Goal: Task Accomplishment & Management: Complete application form

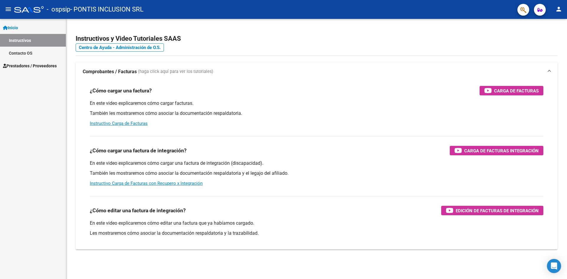
click at [33, 66] on span "Prestadores / Proveedores" at bounding box center [30, 66] width 54 height 6
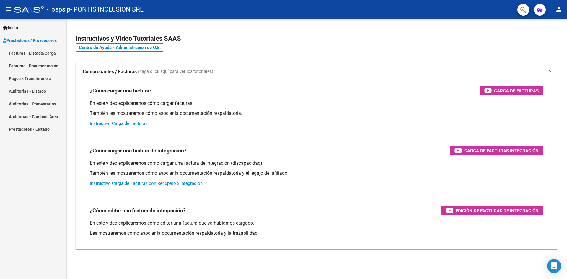
click at [35, 55] on link "Facturas - Listado/Carga" at bounding box center [33, 53] width 66 height 13
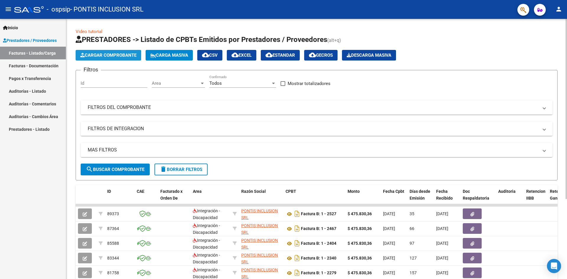
click at [114, 55] on span "Cargar Comprobante" at bounding box center [108, 55] width 56 height 5
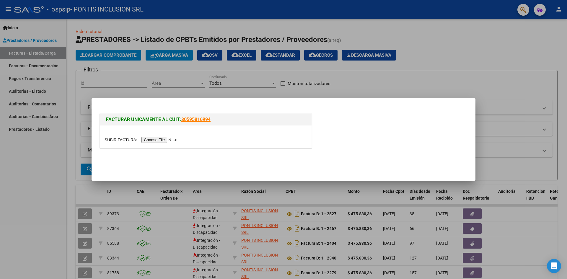
click at [150, 140] on input "file" at bounding box center [142, 140] width 75 height 6
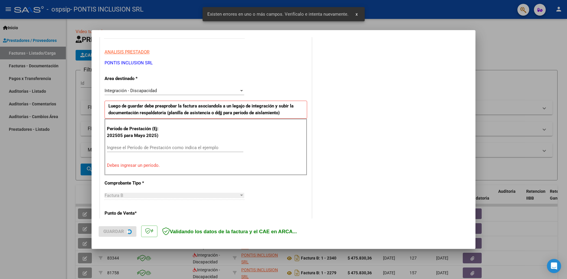
scroll to position [104, 0]
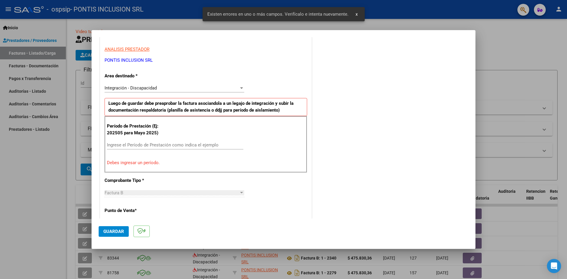
click at [139, 144] on input "Ingrese el Período de Prestación como indica el ejemplo" at bounding box center [175, 144] width 136 height 5
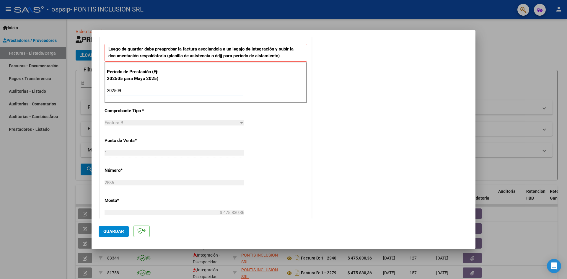
scroll to position [133, 0]
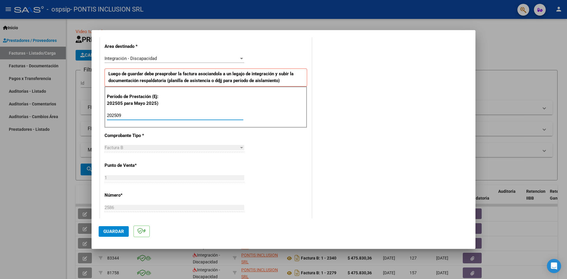
type input "202509"
click at [115, 230] on span "Guardar" at bounding box center [113, 231] width 21 height 5
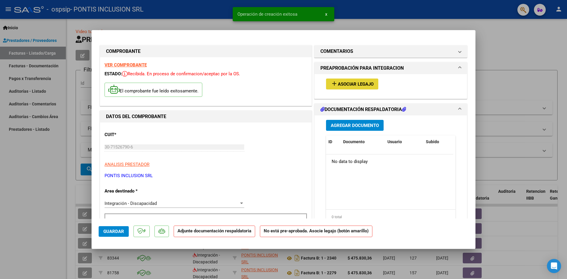
click at [339, 82] on span "Asociar Legajo" at bounding box center [356, 83] width 36 height 5
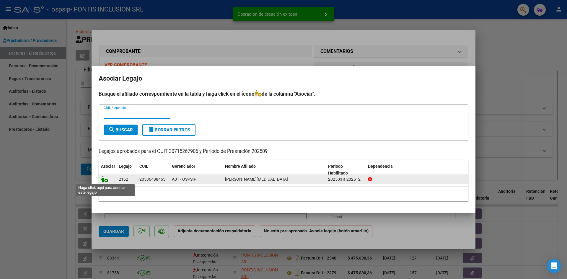
click at [105, 180] on icon at bounding box center [104, 179] width 7 height 6
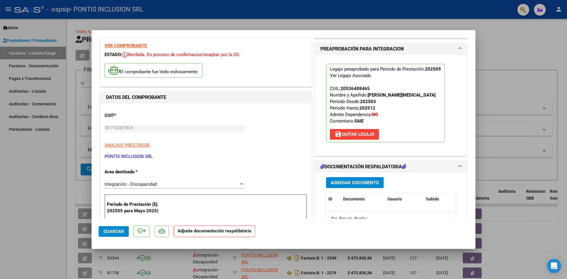
scroll to position [30, 0]
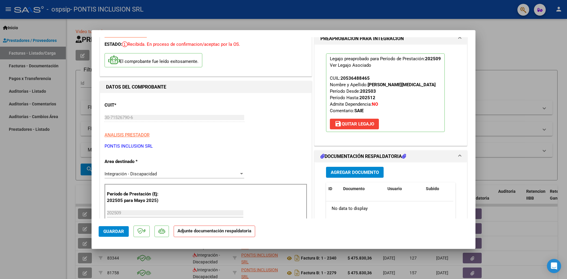
click at [353, 173] on span "Agregar Documento" at bounding box center [355, 172] width 48 height 5
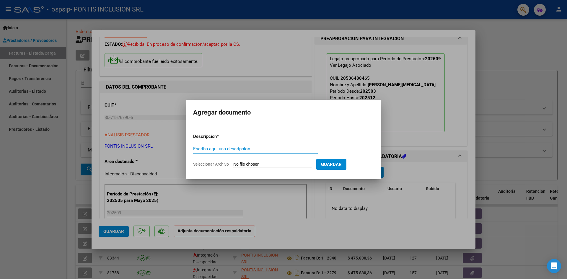
click at [255, 152] on div "Escriba aquí una descripcion" at bounding box center [255, 148] width 125 height 9
click at [252, 149] on input "Escriba aquí una descripcion" at bounding box center [255, 148] width 125 height 5
type input "planilla"
click at [257, 164] on input "Seleccionar Archivo" at bounding box center [272, 165] width 78 height 6
type input "C:\fakepath\2025-09 planilla asistencia inte chiock rojas [PERSON_NAME].pdf"
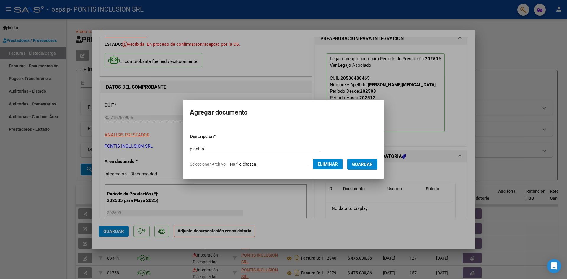
click at [358, 163] on span "Guardar" at bounding box center [362, 164] width 21 height 5
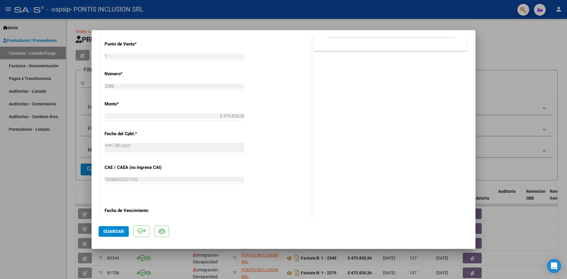
scroll to position [266, 0]
click at [113, 232] on span "Guardar" at bounding box center [113, 231] width 21 height 5
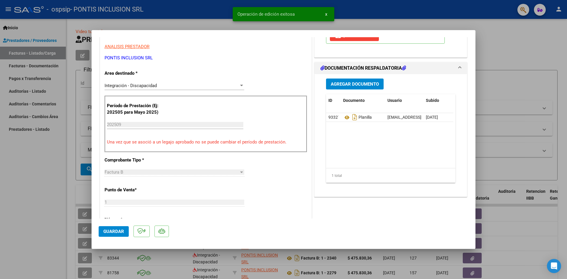
scroll to position [0, 0]
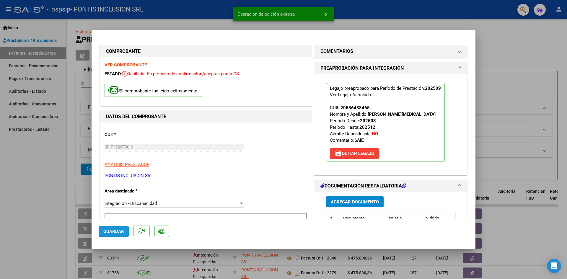
click at [120, 228] on button "Guardar" at bounding box center [114, 231] width 30 height 11
click at [505, 77] on div at bounding box center [283, 139] width 567 height 279
type input "$ 0,00"
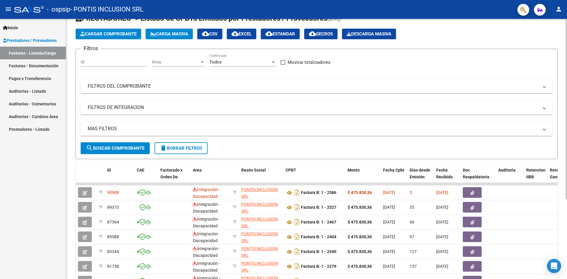
scroll to position [30, 0]
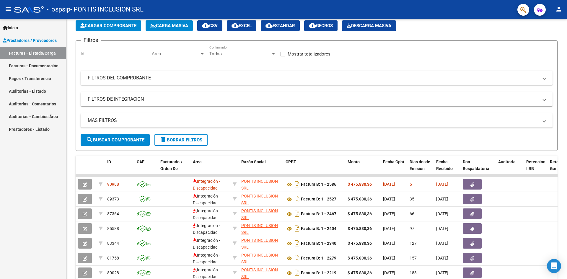
click at [50, 190] on div "Inicio Instructivos Contacto OS Prestadores / Proveedores Facturas - Listado/Ca…" at bounding box center [33, 149] width 66 height 260
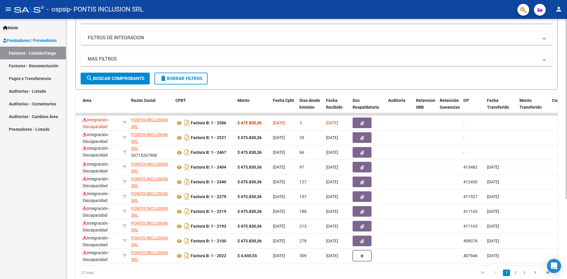
scroll to position [56, 0]
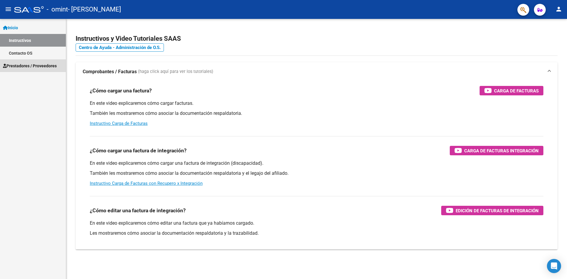
click at [37, 66] on span "Prestadores / Proveedores" at bounding box center [30, 66] width 54 height 6
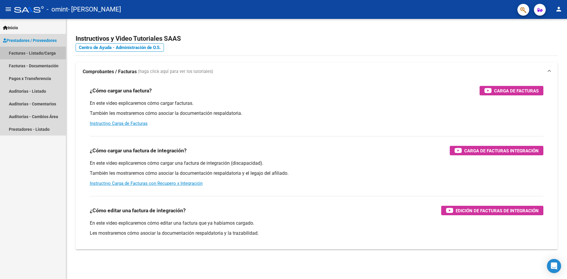
click at [41, 53] on link "Facturas - Listado/Carga" at bounding box center [33, 53] width 66 height 13
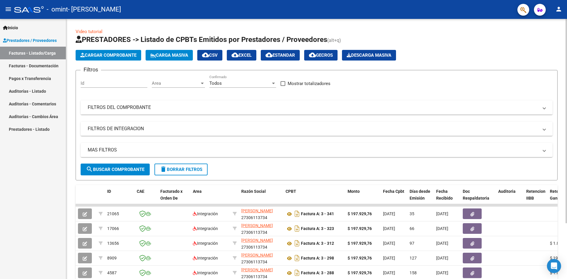
click at [94, 57] on span "Cargar Comprobante" at bounding box center [108, 55] width 56 height 5
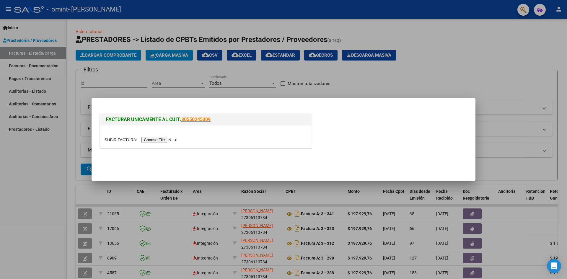
click at [156, 140] on input "file" at bounding box center [142, 140] width 75 height 6
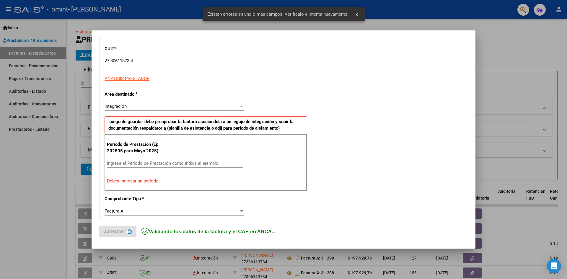
scroll to position [104, 0]
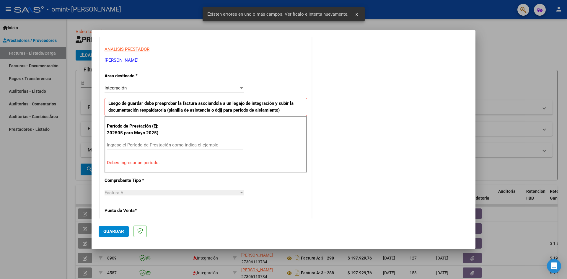
click at [120, 148] on div "Ingrese el Período de Prestación como indica el ejemplo" at bounding box center [175, 145] width 136 height 9
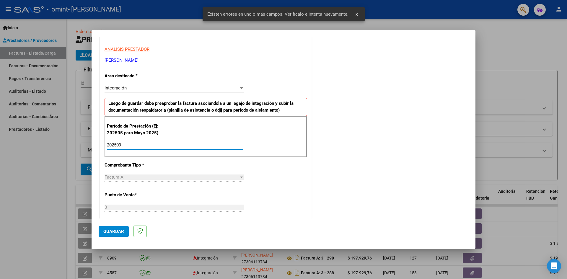
type input "202509"
click at [254, 172] on div "CUIT * 27-30611373-4 Ingresar CUIT ANALISIS PRESTADOR GUERRERO AYERAYEN PAMELA …" at bounding box center [205, 229] width 211 height 444
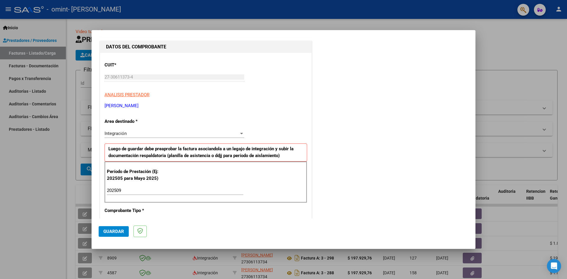
scroll to position [0, 0]
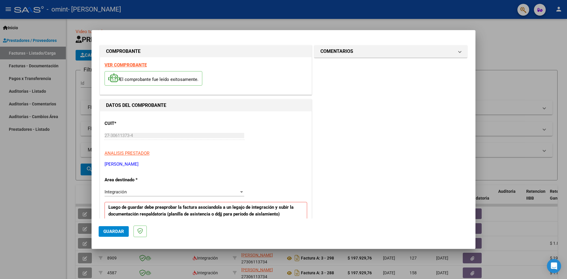
click at [117, 189] on span "Integración" at bounding box center [116, 191] width 22 height 5
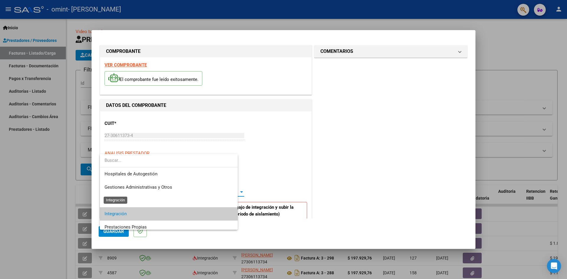
scroll to position [22, 0]
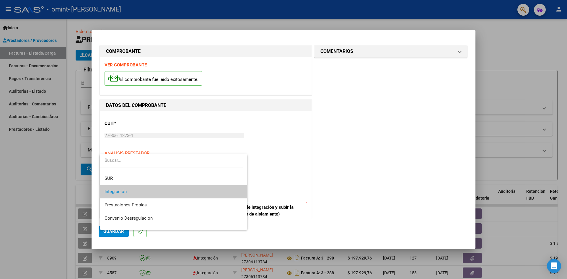
click at [276, 154] on div at bounding box center [283, 139] width 567 height 279
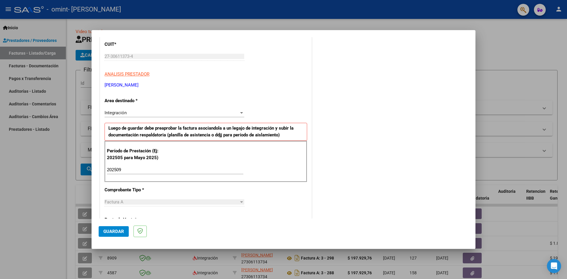
scroll to position [89, 0]
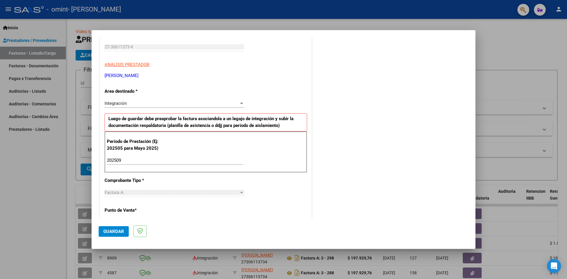
click at [116, 228] on button "Guardar" at bounding box center [114, 231] width 30 height 11
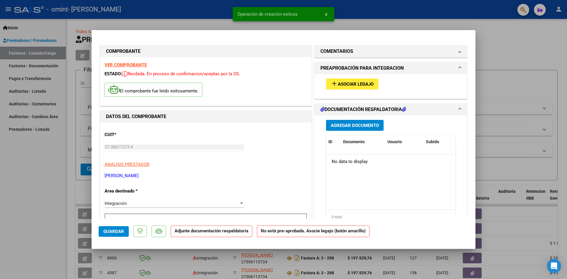
click at [355, 79] on button "add Asociar Legajo" at bounding box center [352, 84] width 52 height 11
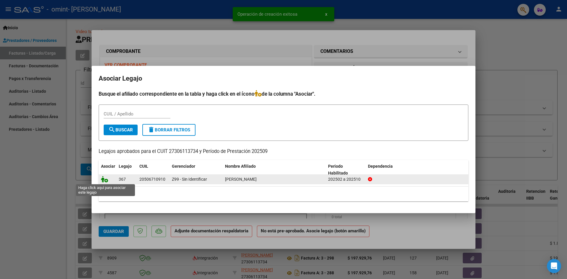
click at [103, 178] on icon at bounding box center [104, 179] width 7 height 6
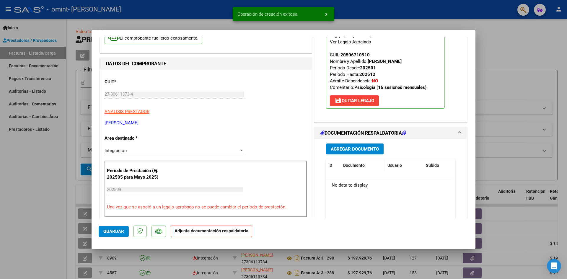
scroll to position [59, 0]
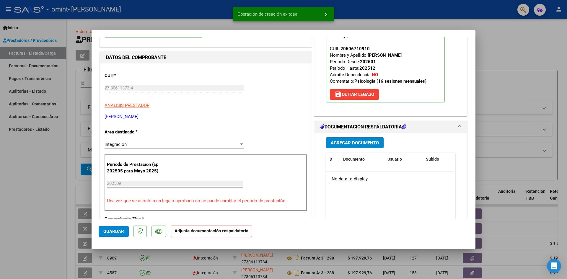
click at [362, 141] on span "Agregar Documento" at bounding box center [355, 142] width 48 height 5
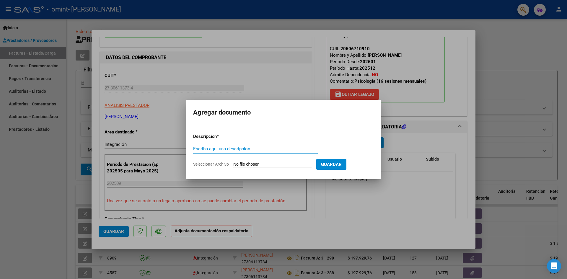
click at [234, 149] on input "Escriba aquí una descripcion" at bounding box center [255, 148] width 125 height 5
type input "planilla"
click at [263, 164] on input "Seleccionar Archivo" at bounding box center [272, 165] width 78 height 6
type input "C:\fakepath\2025-09 Planilla de Asistencia a tto individual PANDULLO PICOLLO Di…"
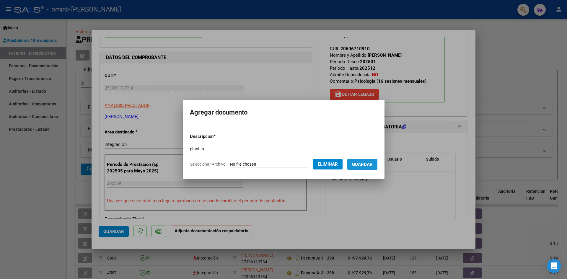
click at [363, 163] on span "Guardar" at bounding box center [362, 164] width 21 height 5
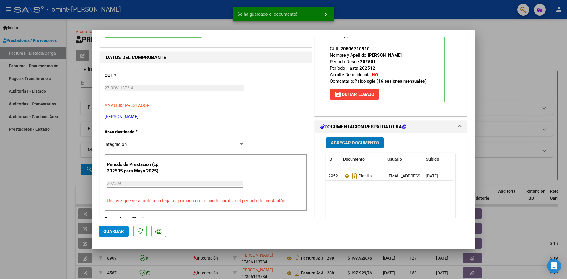
click at [123, 229] on span "Guardar" at bounding box center [113, 231] width 21 height 5
click at [497, 57] on div at bounding box center [283, 139] width 567 height 279
type input "$ 0,00"
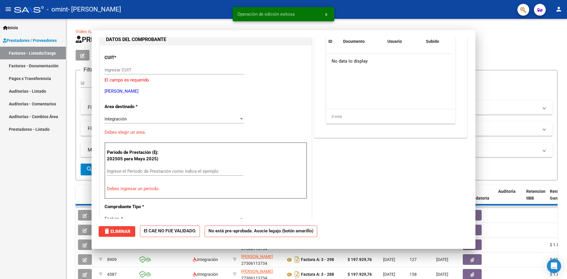
scroll to position [0, 0]
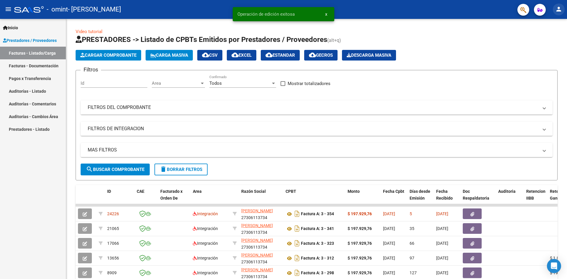
click at [555, 8] on mat-icon "person" at bounding box center [558, 9] width 7 height 7
click at [540, 43] on button "exit_to_app Salir" at bounding box center [547, 39] width 36 height 14
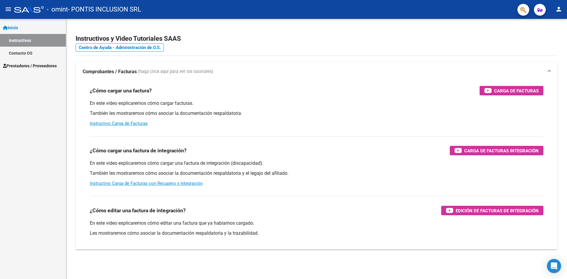
click at [42, 63] on span "Prestadores / Proveedores" at bounding box center [30, 66] width 54 height 6
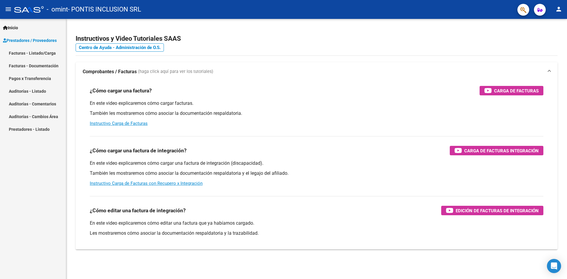
click at [36, 53] on link "Facturas - Listado/Carga" at bounding box center [33, 53] width 66 height 13
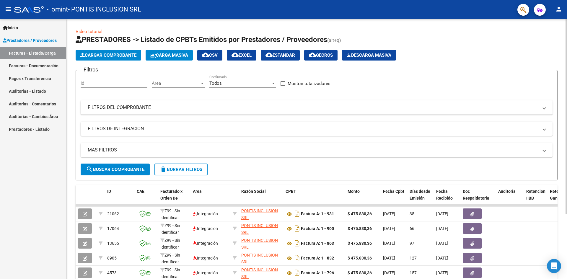
click at [100, 56] on span "Cargar Comprobante" at bounding box center [108, 55] width 56 height 5
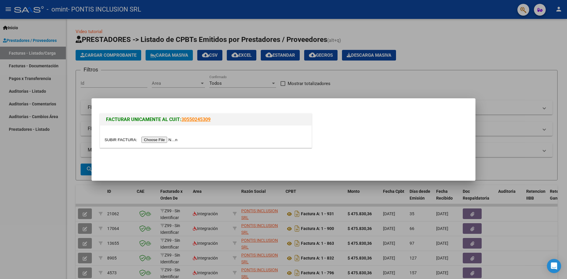
click at [156, 139] on input "file" at bounding box center [142, 140] width 75 height 6
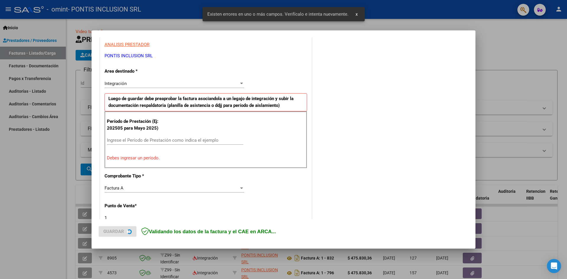
scroll to position [115, 0]
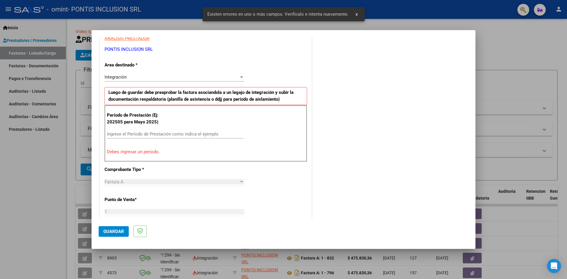
click at [154, 138] on div "Ingrese el Período de Prestación como indica el ejemplo" at bounding box center [175, 134] width 136 height 9
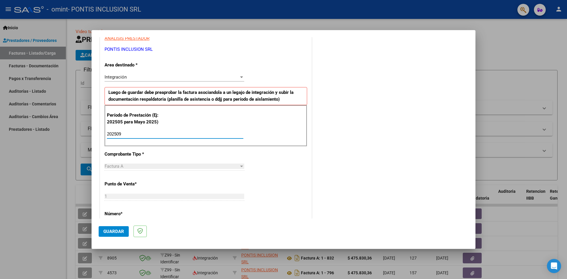
scroll to position [144, 0]
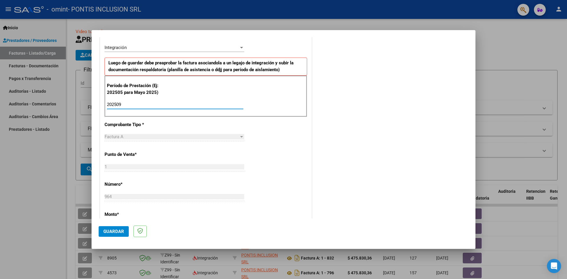
type input "202509"
click at [120, 234] on span "Guardar" at bounding box center [113, 231] width 21 height 5
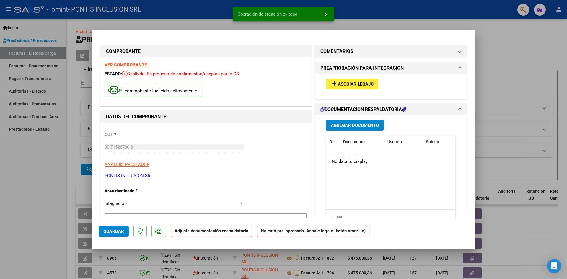
click at [338, 85] on span "Asociar Legajo" at bounding box center [356, 83] width 36 height 5
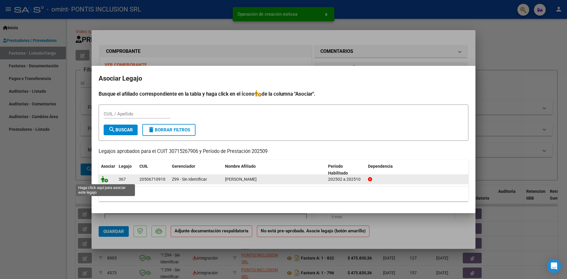
click at [104, 180] on icon at bounding box center [104, 179] width 7 height 6
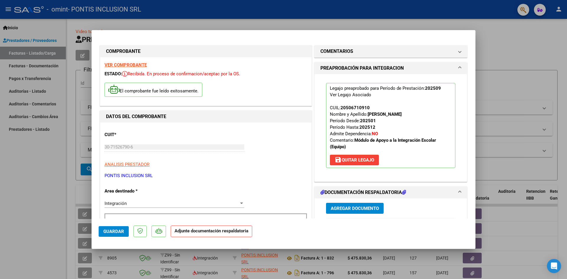
click at [362, 209] on span "Agregar Documento" at bounding box center [355, 208] width 48 height 5
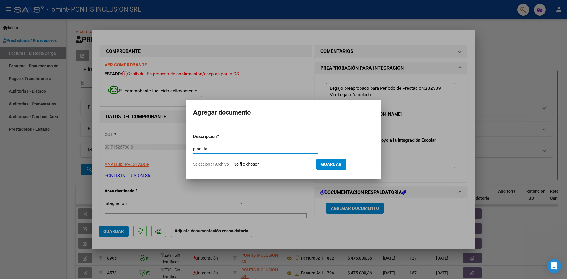
type input "planilla"
click at [284, 162] on input "Seleccionar Archivo" at bounding box center [272, 165] width 78 height 6
type input "C:\fakepath\2025-09 Planilla de Asistencia INTRA AULICA PANDULLO PICOLLO Dimas …"
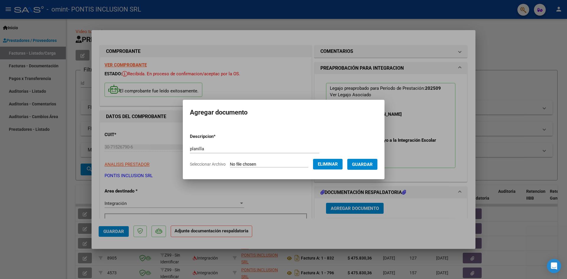
click at [353, 166] on span "Guardar" at bounding box center [362, 164] width 21 height 5
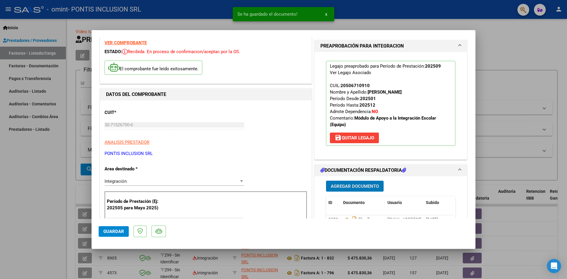
scroll to position [59, 0]
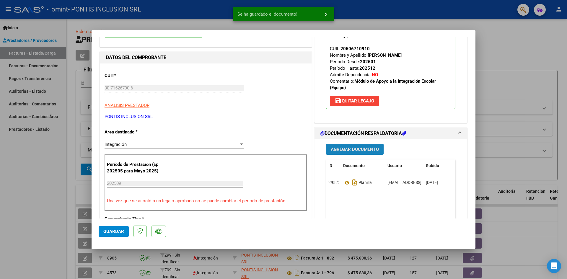
click at [361, 152] on button "Agregar Documento" at bounding box center [355, 149] width 58 height 11
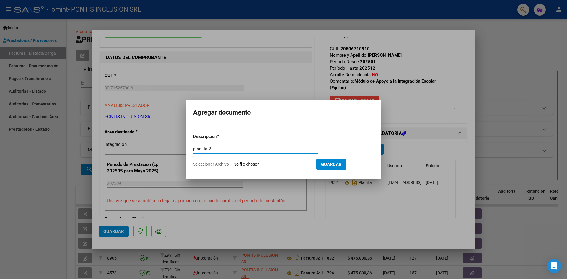
type input "planilla 2"
click at [253, 162] on input "Seleccionar Archivo" at bounding box center [272, 165] width 78 height 6
type input "C:\fakepath\2025-09 planilla-asistencia-integracion-escolar extra-aulica PANDUL…"
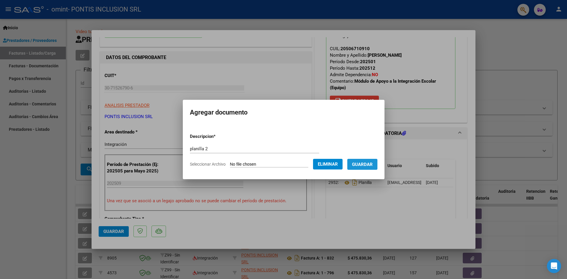
click at [367, 169] on button "Guardar" at bounding box center [362, 164] width 30 height 11
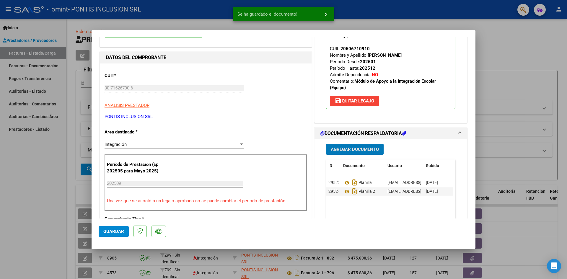
click at [122, 230] on span "Guardar" at bounding box center [113, 231] width 21 height 5
drag, startPoint x: 520, startPoint y: 51, endPoint x: 512, endPoint y: 57, distance: 10.2
click at [520, 51] on div at bounding box center [283, 139] width 567 height 279
type input "$ 0,00"
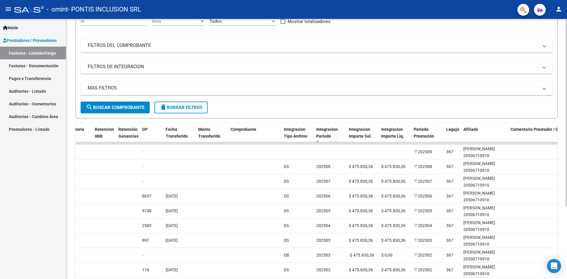
scroll to position [30, 0]
